Goal: Register for event/course

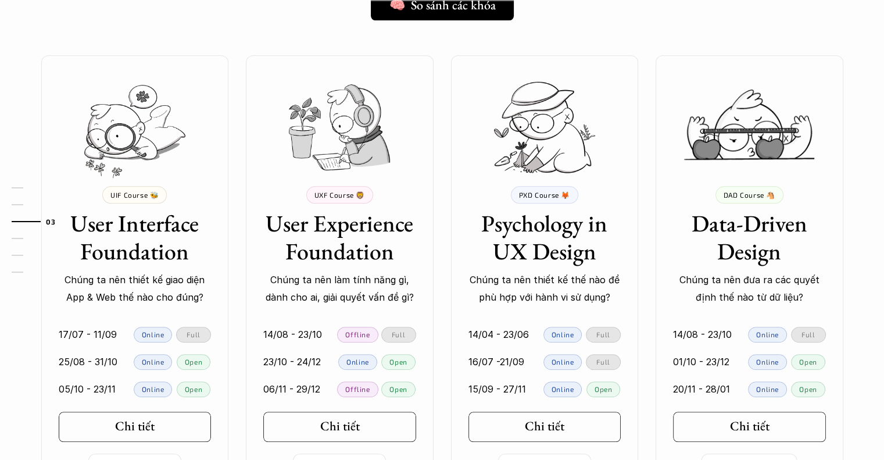
scroll to position [1046, 0]
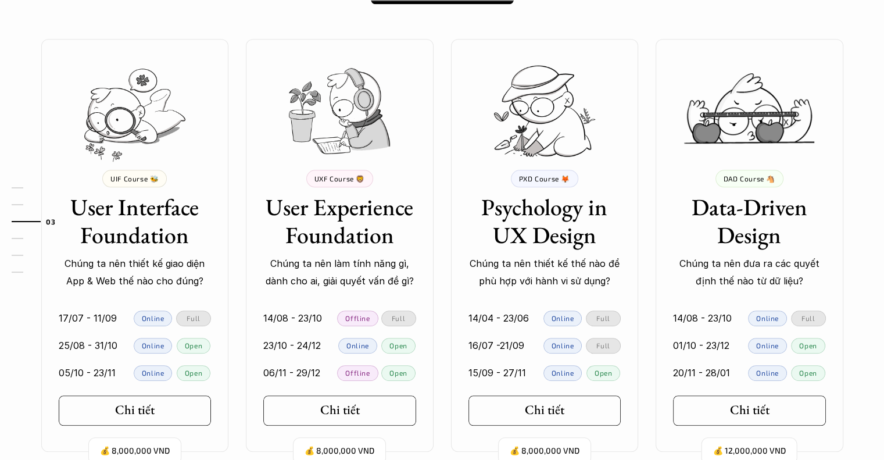
click at [163, 233] on h3 "User Interface Foundation" at bounding box center [135, 221] width 153 height 56
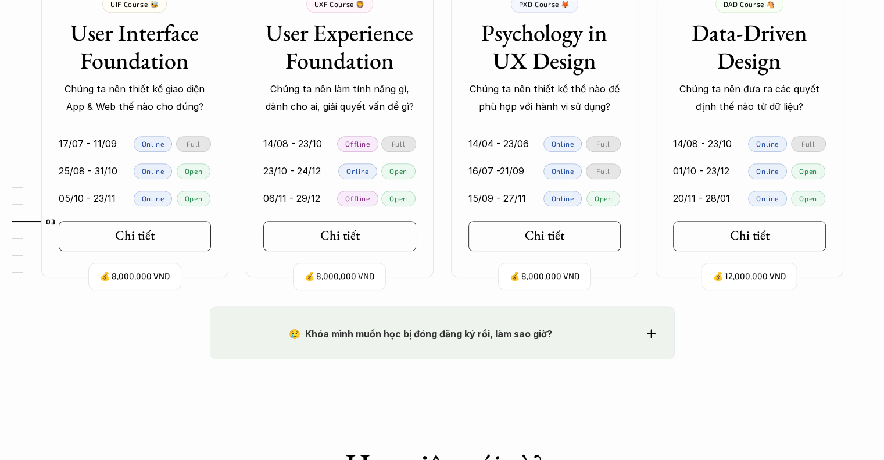
click at [172, 246] on link "Chi tiết" at bounding box center [135, 236] width 153 height 30
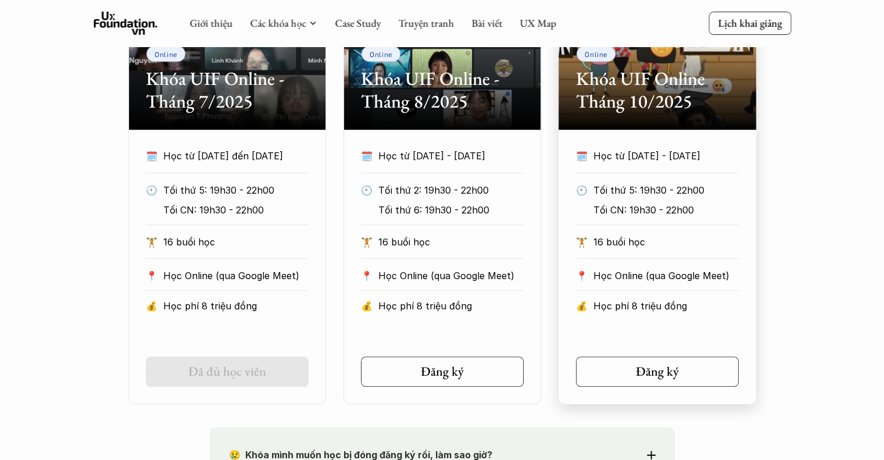
scroll to position [639, 0]
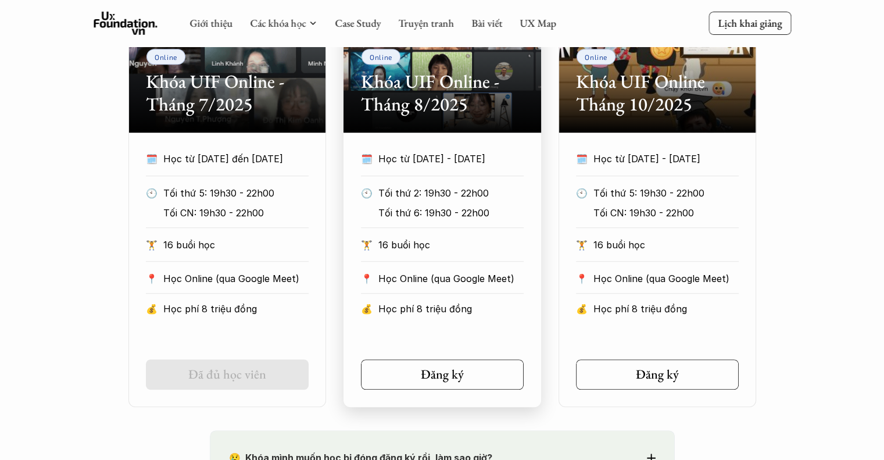
click at [410, 167] on div "🗓️ Học từ 25/8/2025 - 31/10/2025" at bounding box center [442, 163] width 163 height 26
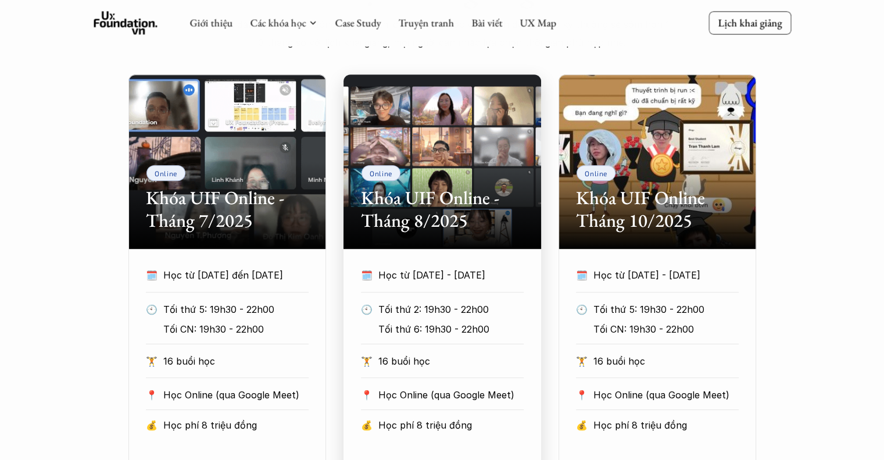
scroll to position [698, 0]
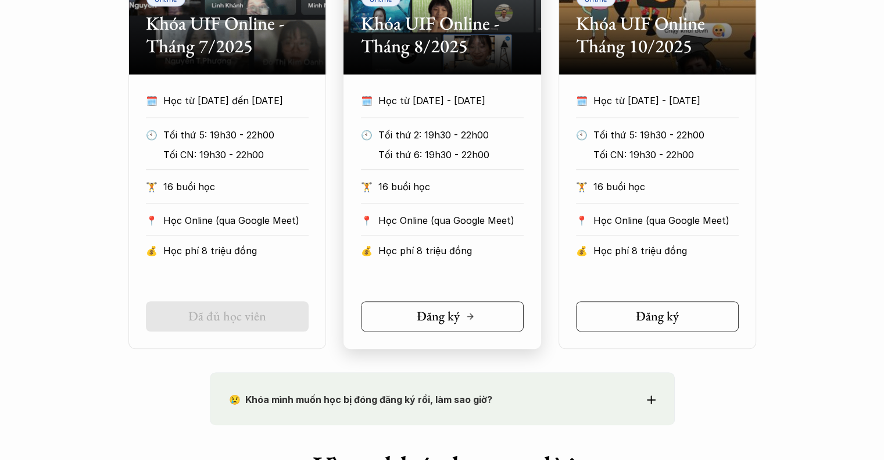
click at [451, 320] on h5 "Đăng ký" at bounding box center [438, 316] width 43 height 15
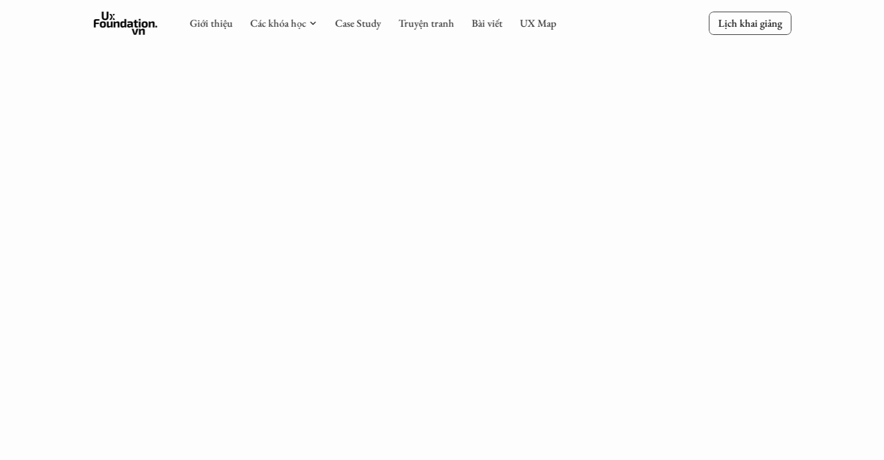
scroll to position [1109, 0]
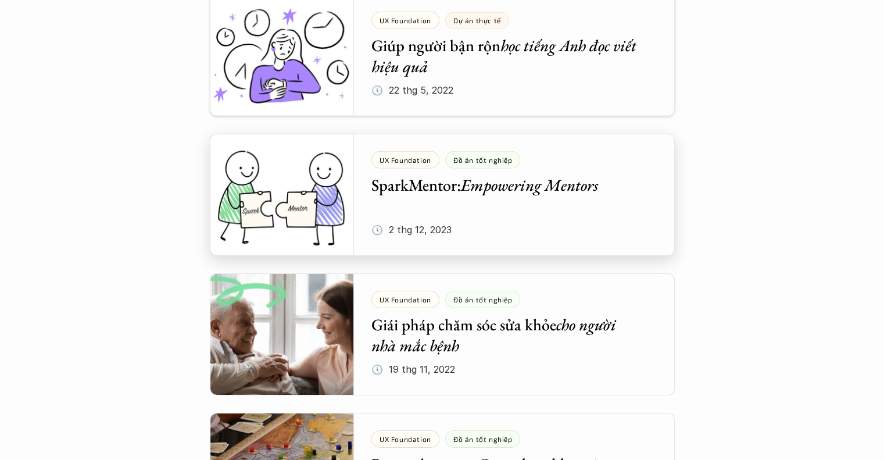
scroll to position [3626, 0]
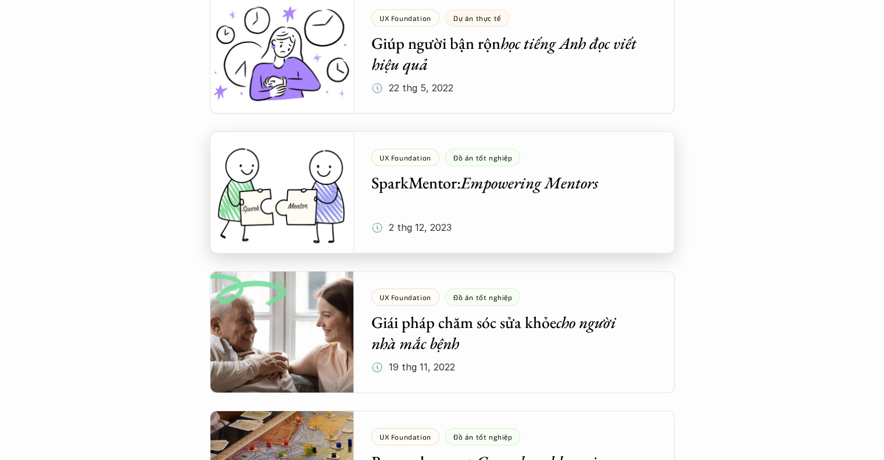
drag, startPoint x: 444, startPoint y: 169, endPoint x: 174, endPoint y: 202, distance: 271.2
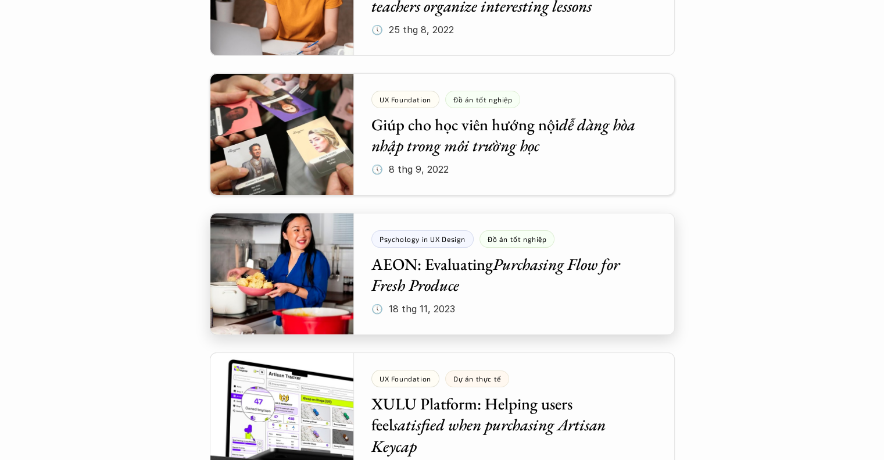
scroll to position [4440, 0]
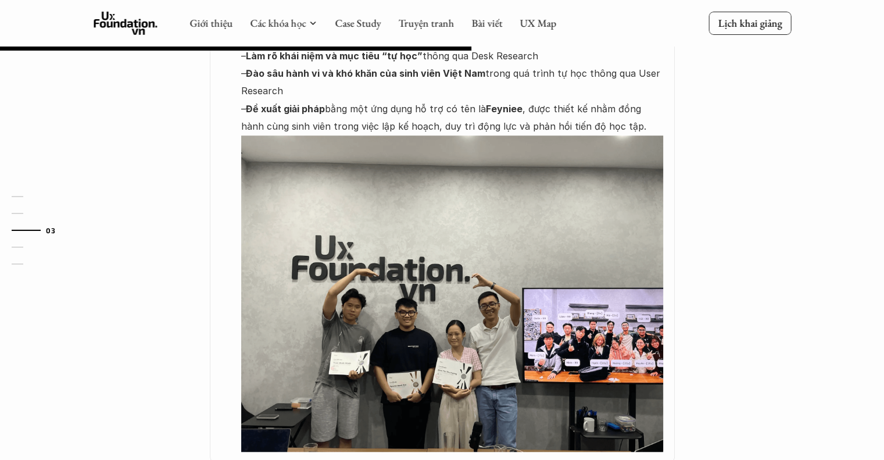
scroll to position [756, 0]
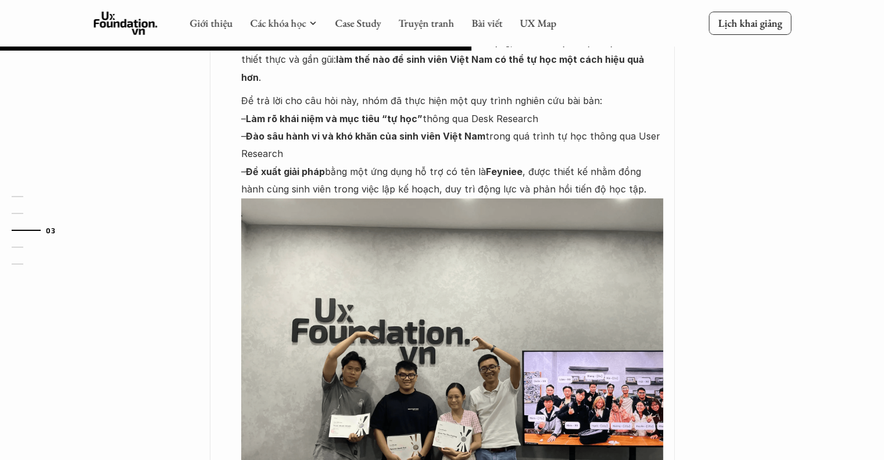
click at [391, 234] on img at bounding box center [452, 356] width 422 height 317
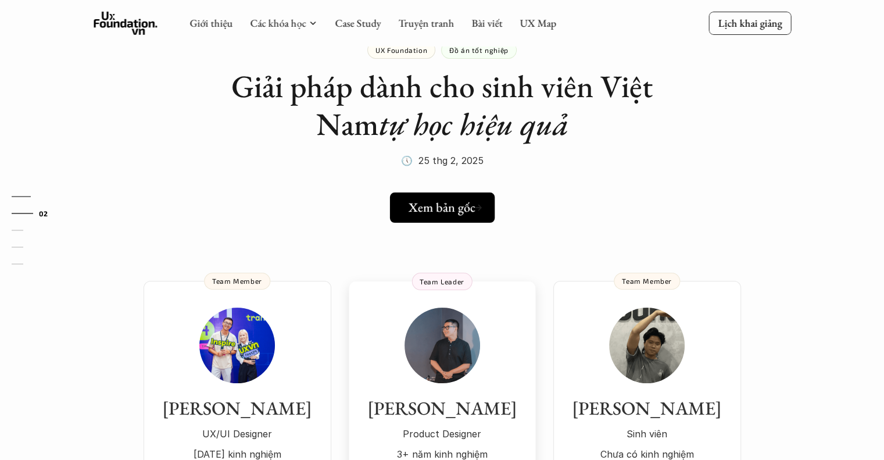
scroll to position [0, 0]
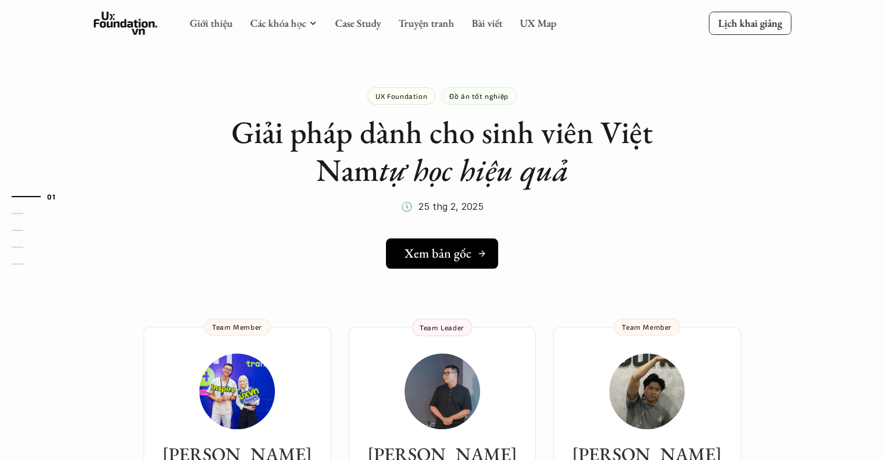
click at [418, 249] on h5 "Xem bản gốc" at bounding box center [438, 253] width 67 height 15
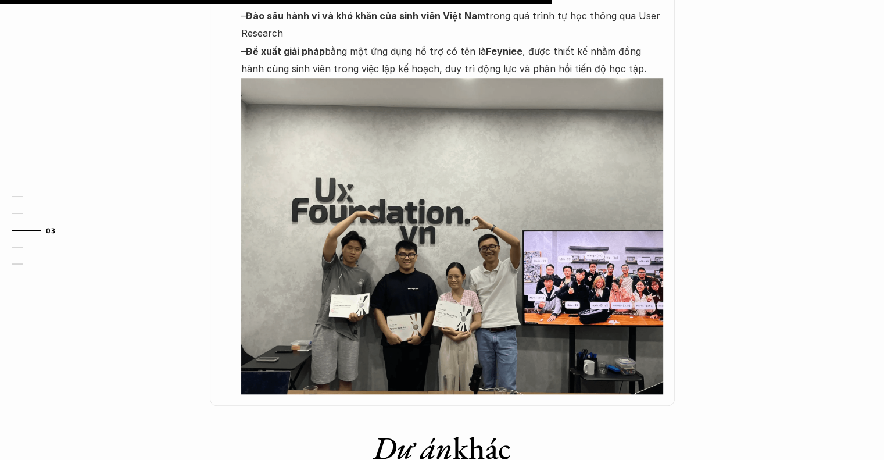
scroll to position [888, 0]
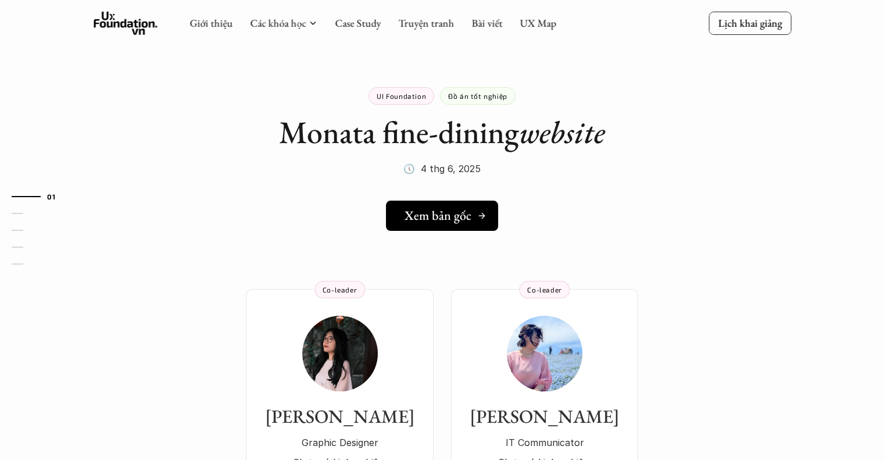
click at [463, 220] on h5 "Xem bản gốc" at bounding box center [438, 215] width 67 height 15
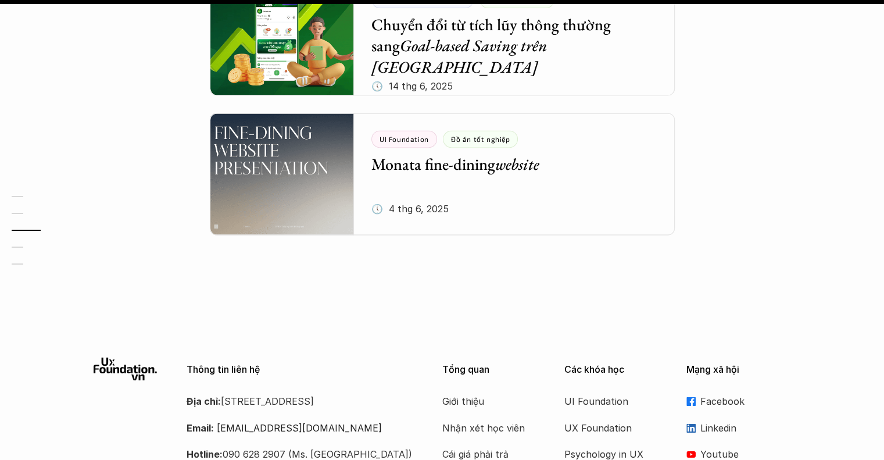
scroll to position [1687, 0]
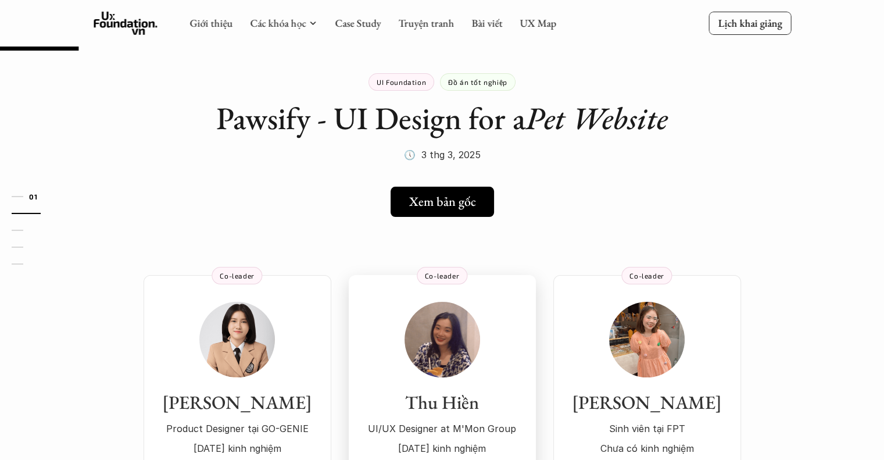
scroll to position [9, 0]
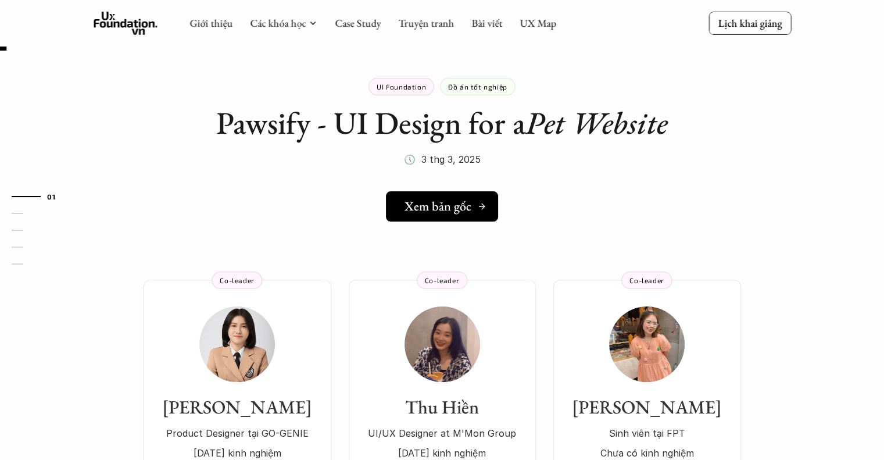
click at [456, 216] on link "Xem bản gốc" at bounding box center [442, 206] width 112 height 30
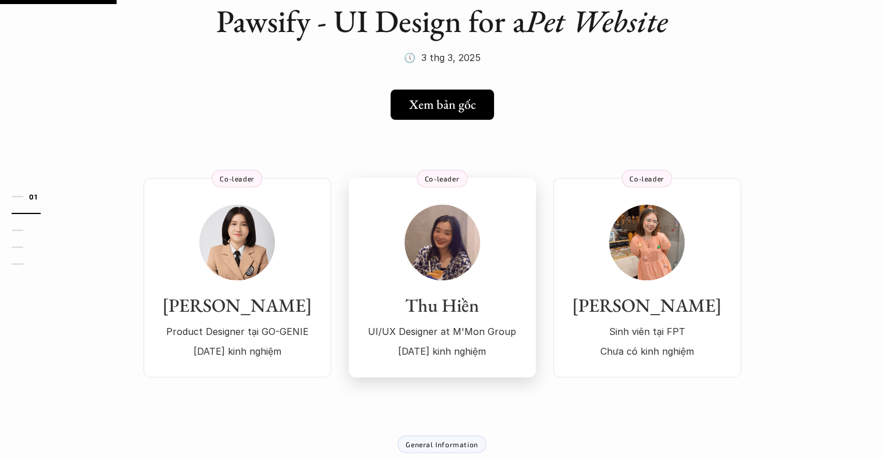
scroll to position [0, 0]
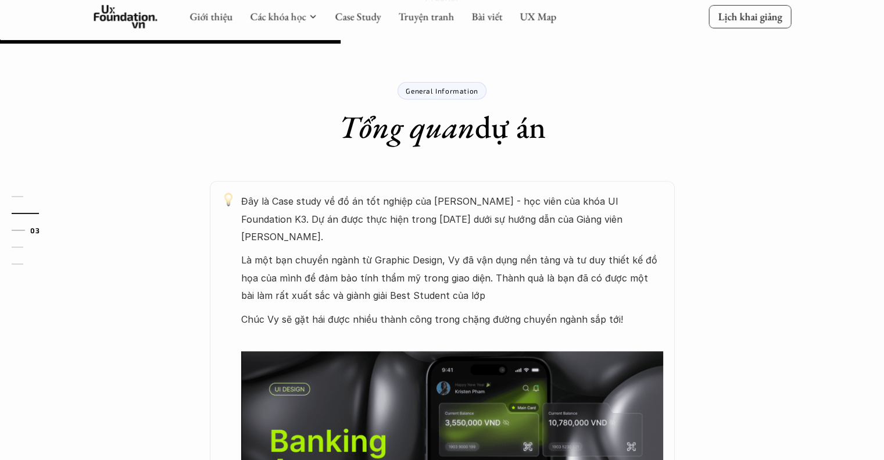
scroll to position [581, 0]
